Goal: Task Accomplishment & Management: Use online tool/utility

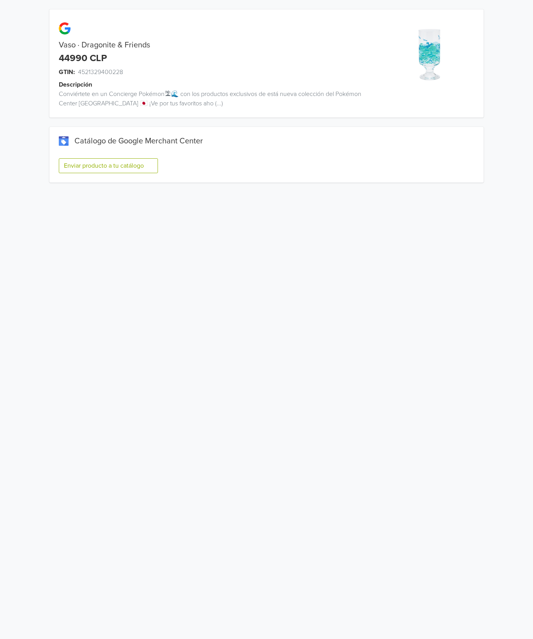
click at [131, 166] on button "Enviar producto a tu catálogo" at bounding box center [108, 165] width 99 height 15
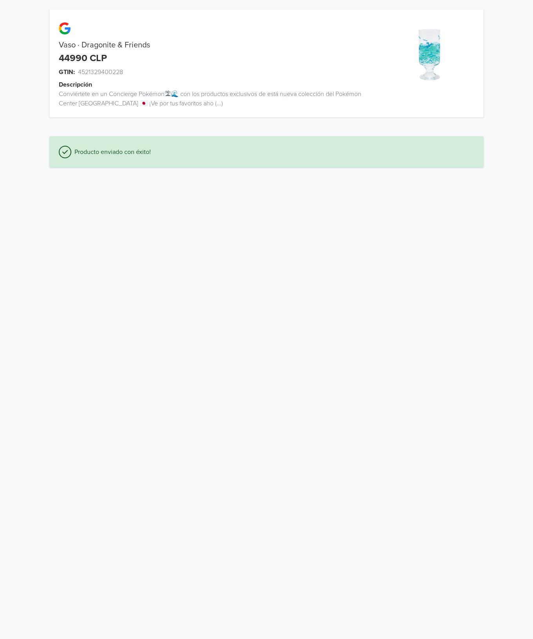
click at [259, 177] on html "Vaso · Dragonite & Friends 44990 CLP GTIN: 4521329400228 Descripción Conviértet…" at bounding box center [266, 88] width 533 height 177
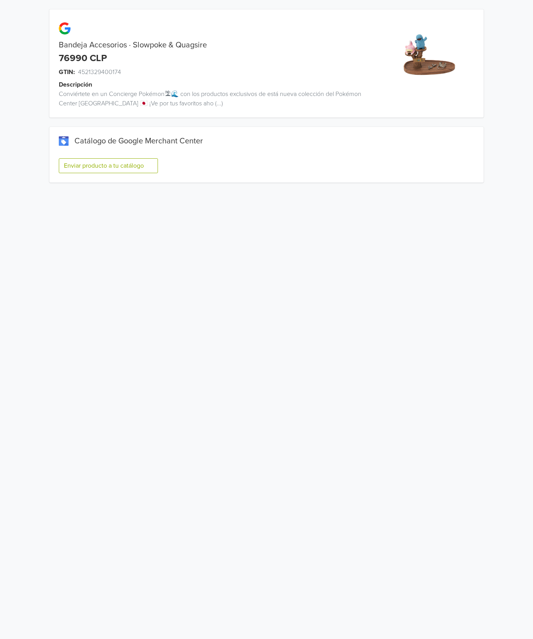
click at [131, 168] on button "Enviar producto a tu catálogo" at bounding box center [108, 165] width 99 height 15
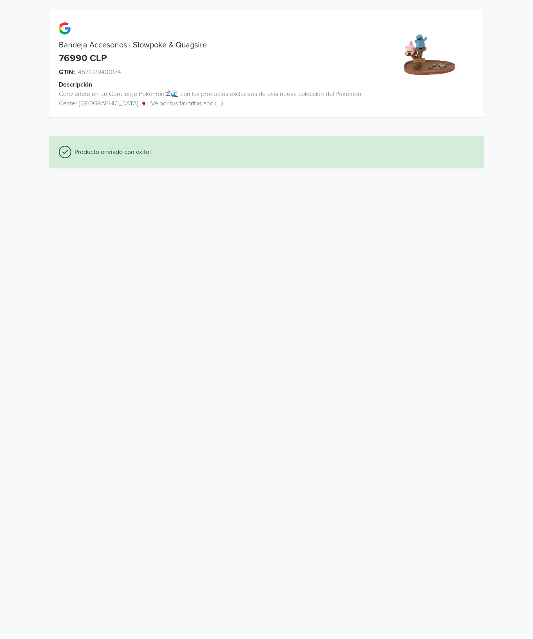
click at [388, 177] on html "Bandeja Accesorios · Slowpoke & Quagsire 76990 CLP GTIN: 4521329400174 Descripc…" at bounding box center [266, 88] width 533 height 177
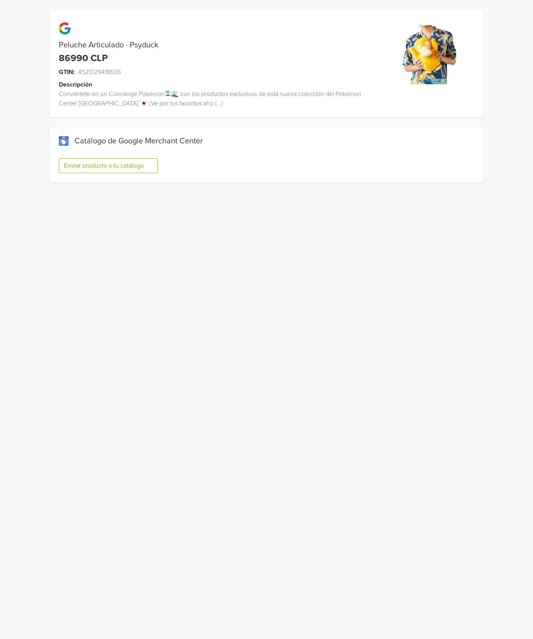
click at [138, 169] on button "Enviar producto a tu catálogo" at bounding box center [108, 165] width 99 height 15
click at [143, 164] on button "Enviar producto a tu catálogo" at bounding box center [108, 165] width 99 height 15
